Goal: Task Accomplishment & Management: Use online tool/utility

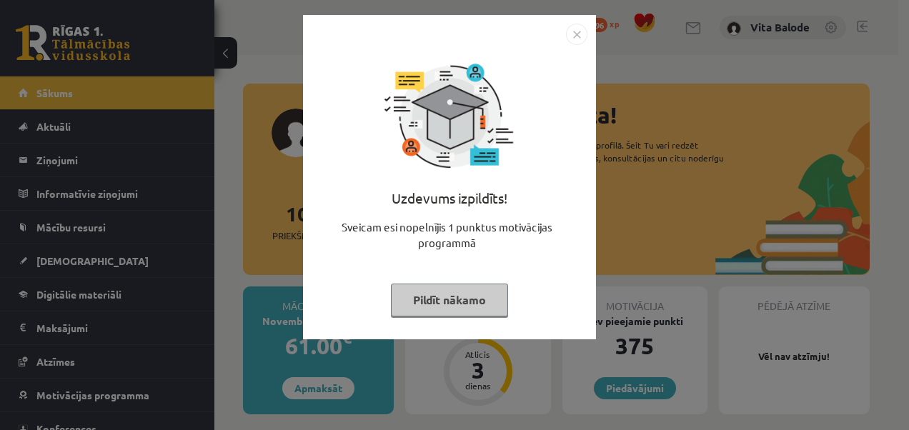
click at [422, 296] on button "Pildīt nākamo" at bounding box center [449, 300] width 117 height 33
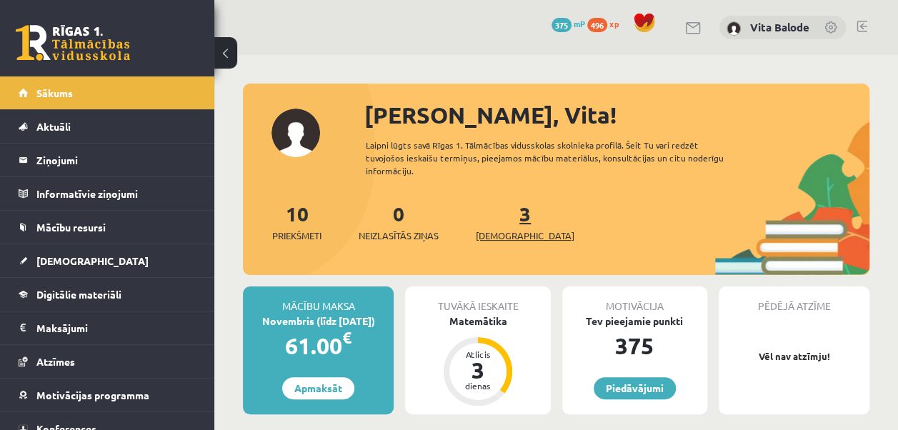
click at [503, 219] on link "3 Ieskaites" at bounding box center [525, 222] width 99 height 42
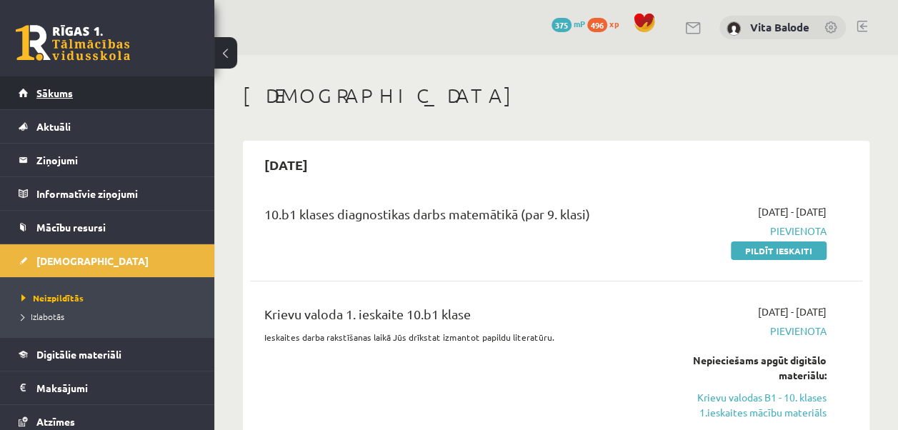
click at [163, 98] on link "Sākums" at bounding box center [108, 92] width 178 height 33
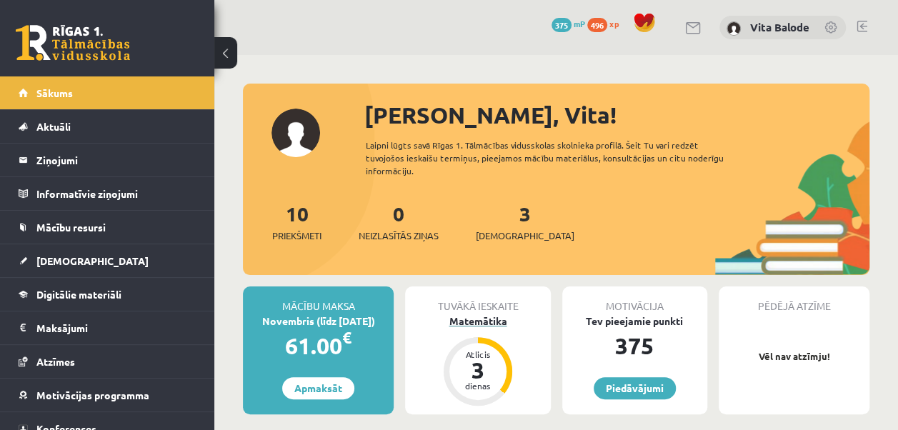
click at [479, 367] on div "3" at bounding box center [478, 370] width 43 height 23
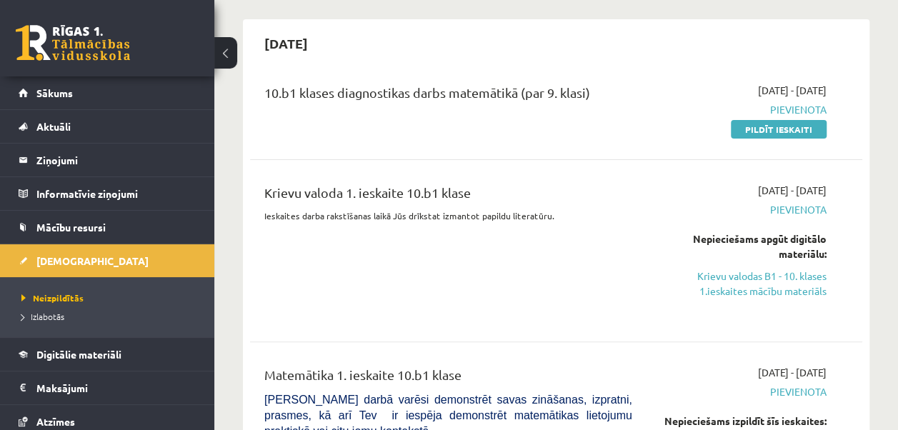
scroll to position [120, 0]
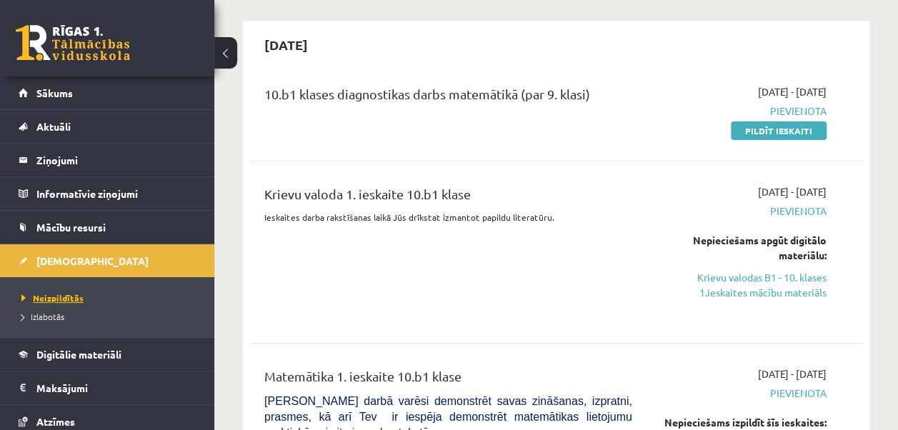
click at [57, 298] on span "Neizpildītās" at bounding box center [52, 297] width 62 height 11
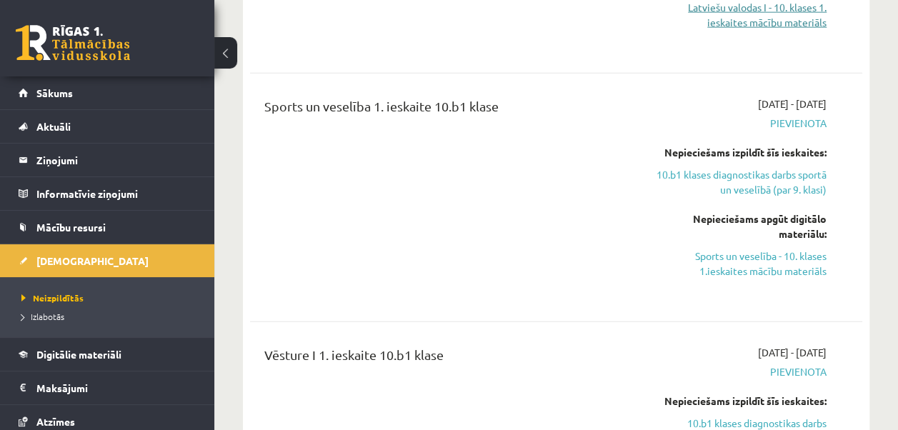
scroll to position [1677, 0]
click at [786, 249] on link "Sports un veselība - 10. klases 1.ieskaites mācību materiāls" at bounding box center [740, 264] width 173 height 30
